Goal: Transaction & Acquisition: Subscribe to service/newsletter

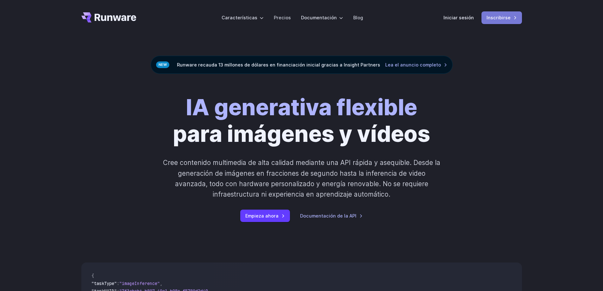
click at [499, 21] on font "Inscribirse" at bounding box center [499, 17] width 24 height 7
click at [463, 19] on font "Iniciar sesión" at bounding box center [459, 17] width 30 height 5
click at [266, 217] on font "Empieza ahora" at bounding box center [262, 215] width 33 height 5
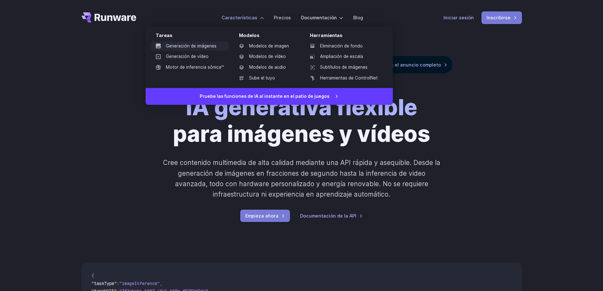
click at [202, 48] on font "Generación de imágenes" at bounding box center [191, 45] width 51 height 5
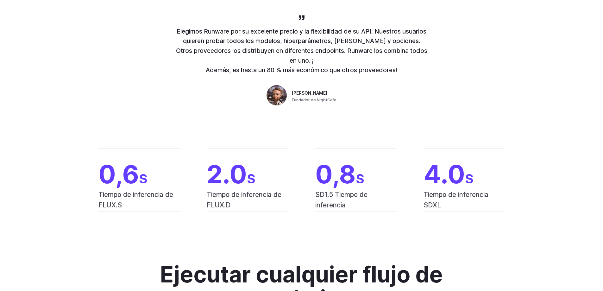
scroll to position [158, 0]
